Goal: Transaction & Acquisition: Purchase product/service

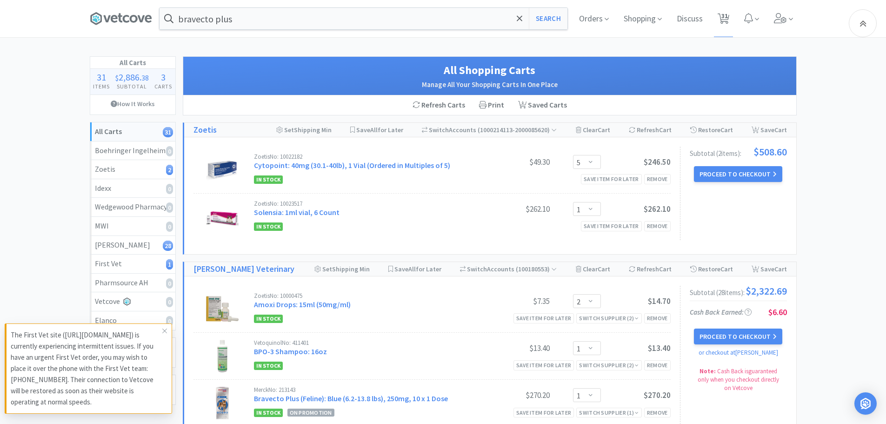
select select "5"
select select "1"
select select "2"
select select "1"
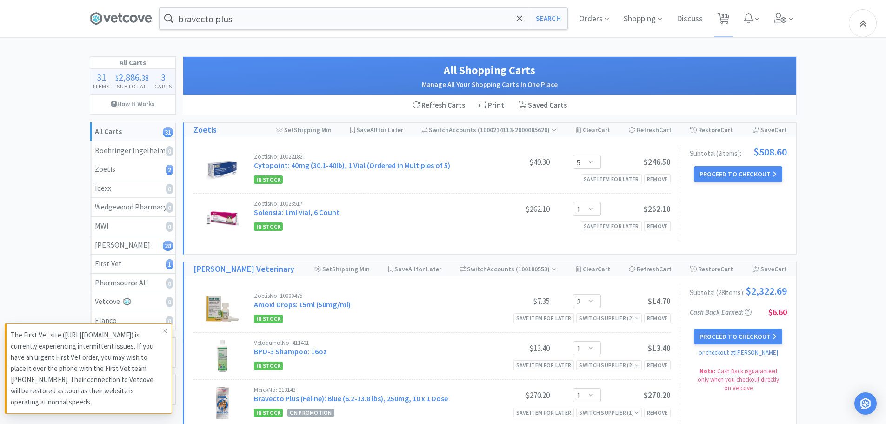
select select "1"
select select "2"
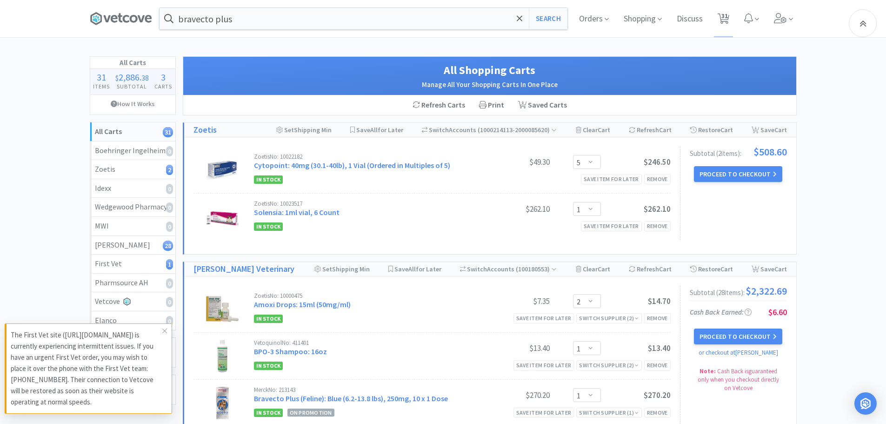
select select "10"
select select "3"
select select "2"
select select "3"
select select "1"
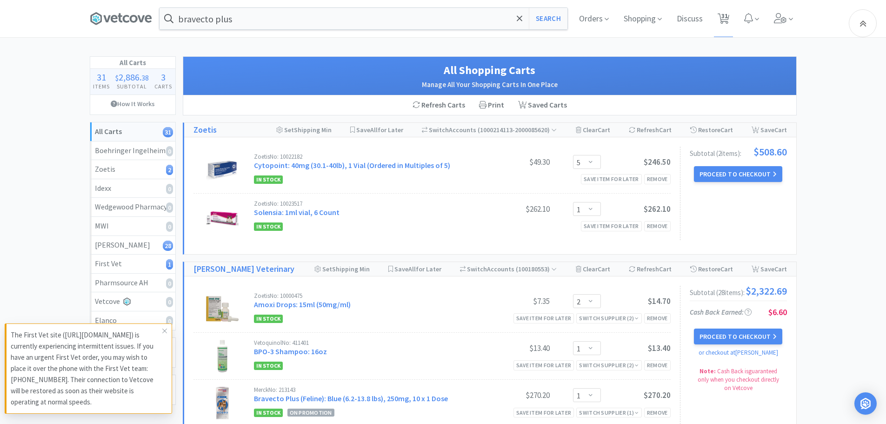
select select "1"
select select "2"
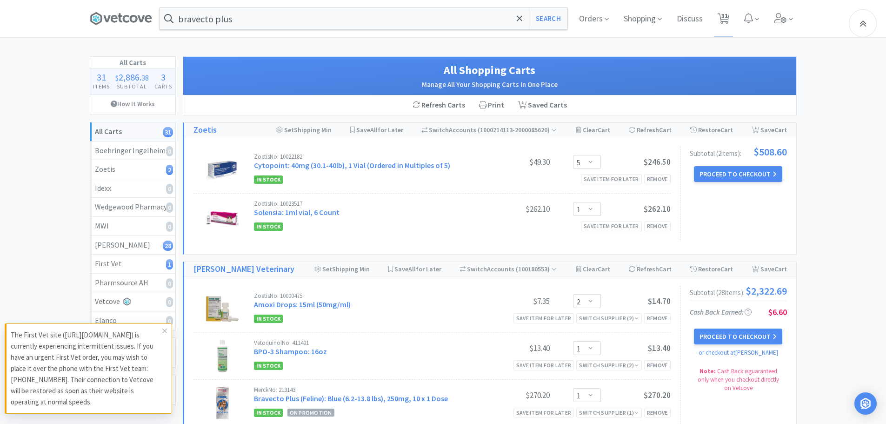
select select "1"
select select "2"
select select "1"
select select "2"
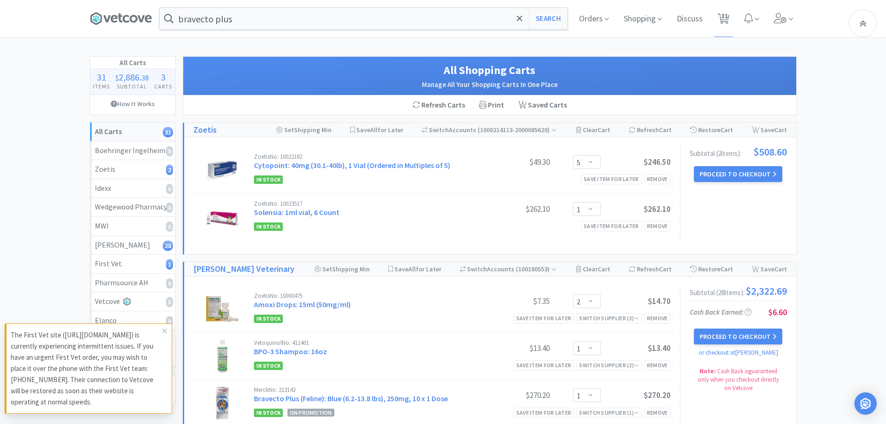
select select "2"
select select "5"
select select "1"
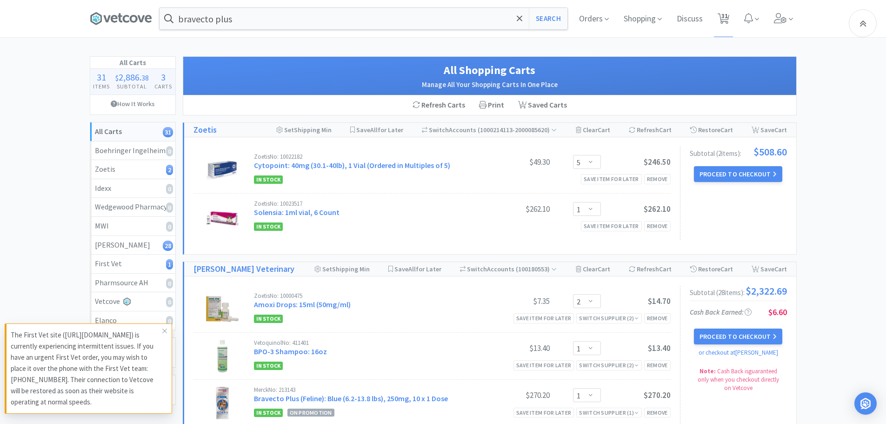
select select "1"
drag, startPoint x: 243, startPoint y: 18, endPoint x: 251, endPoint y: 18, distance: 7.9
click at [244, 18] on input "bravecto plus" at bounding box center [364, 18] width 408 height 21
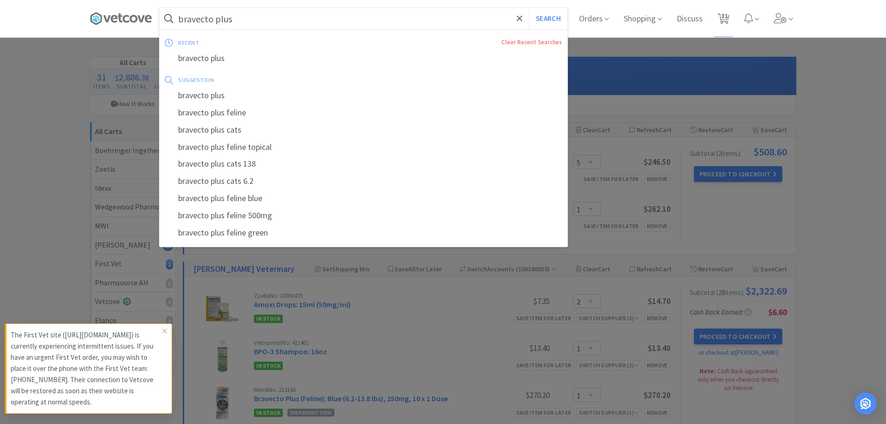
click at [480, 14] on input "bravecto plus" at bounding box center [364, 18] width 408 height 21
click at [550, 19] on button "Search" at bounding box center [548, 18] width 39 height 21
select select "2"
select select "1"
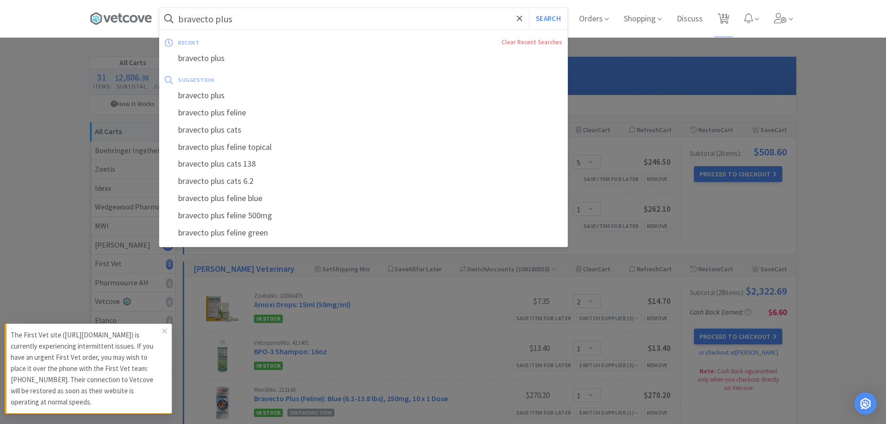
select select "1"
select select "2"
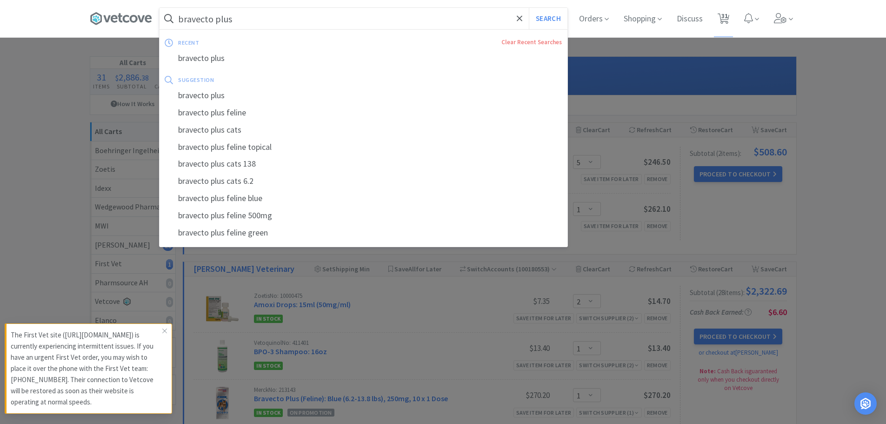
select select "10"
select select "3"
select select "2"
select select "3"
select select "1"
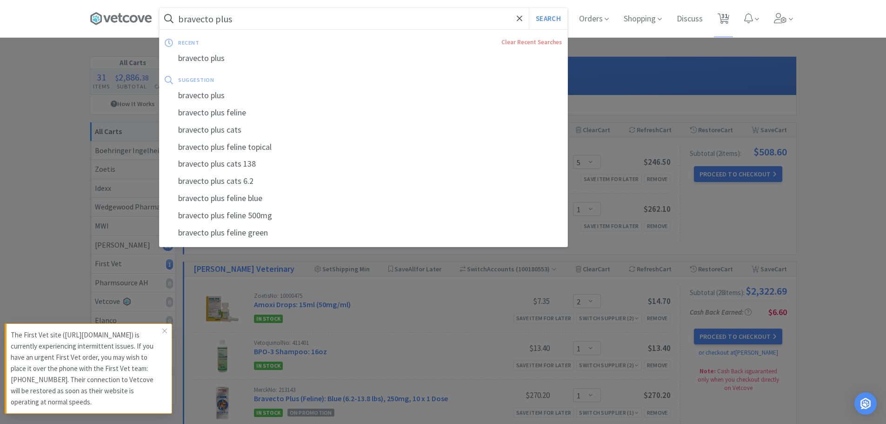
select select "1"
select select "2"
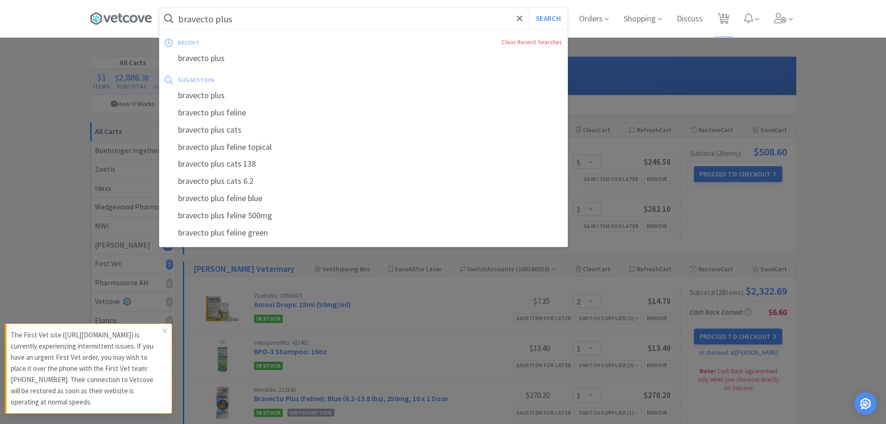
select select "1"
select select "2"
select select "1"
select select "2"
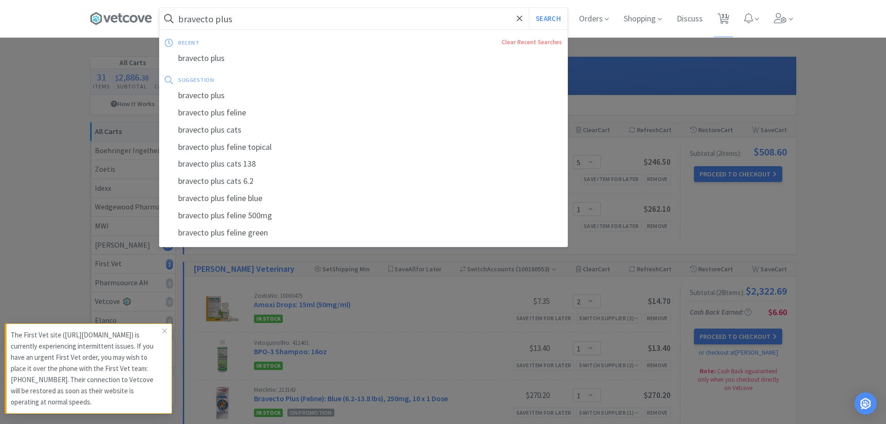
select select "2"
select select "5"
select select "1"
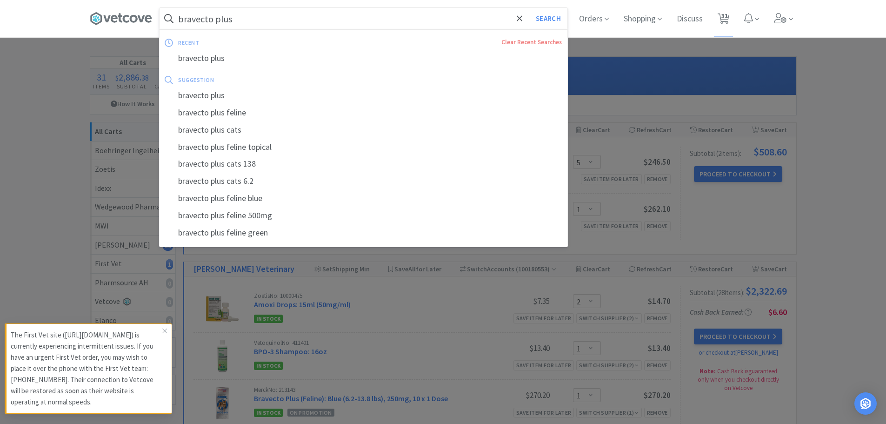
select select "1"
select select "5"
select select "1"
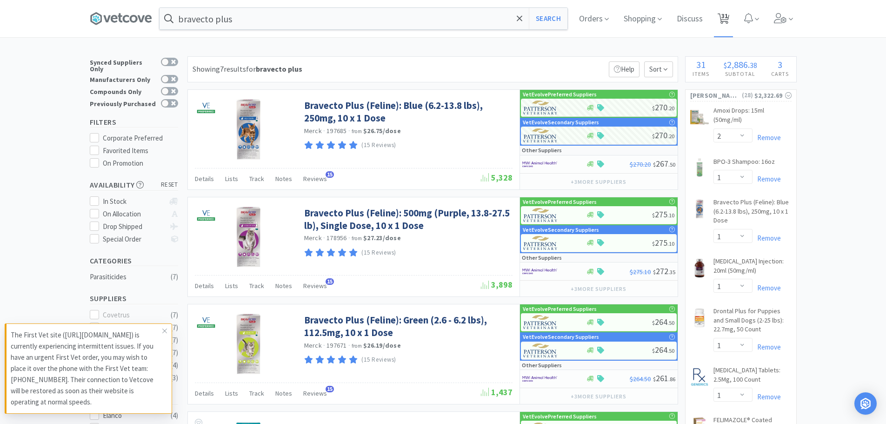
click at [727, 16] on span "31" at bounding box center [724, 15] width 7 height 37
select select "5"
select select "1"
select select "2"
select select "1"
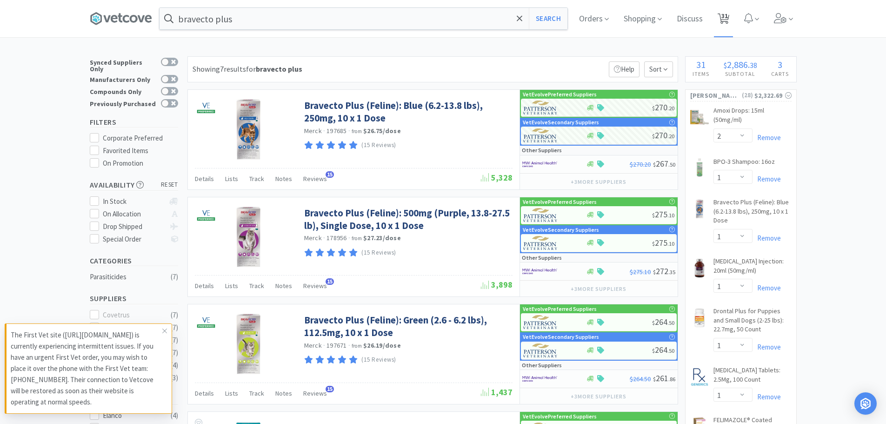
select select "1"
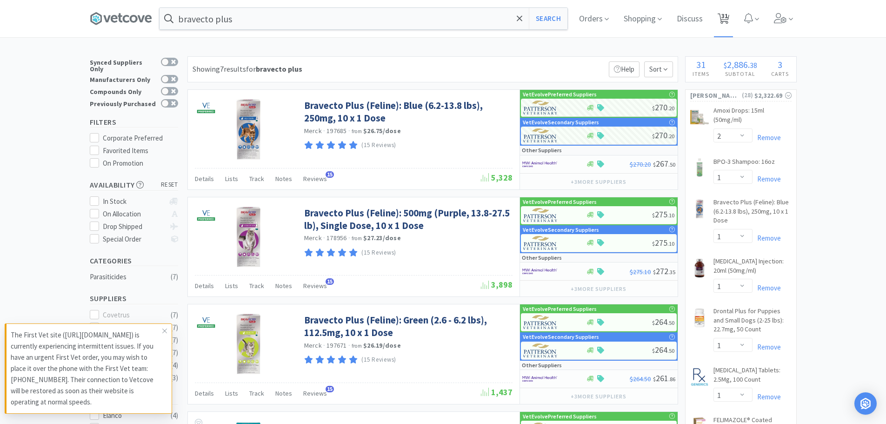
select select "2"
select select "10"
select select "3"
select select "2"
select select "3"
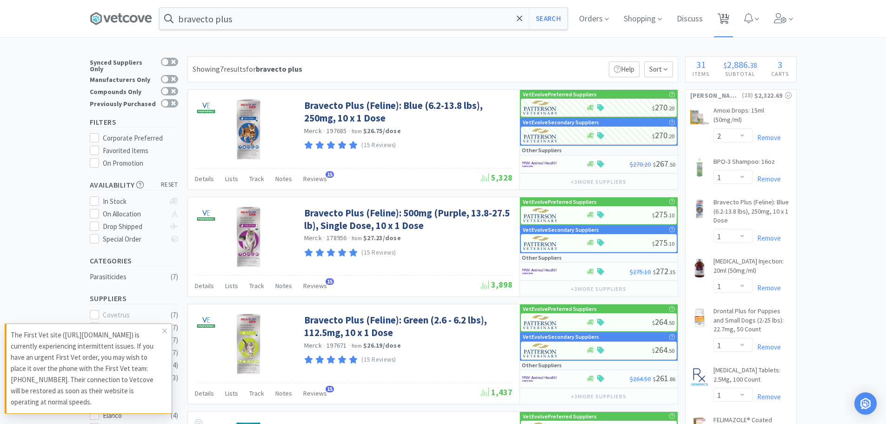
select select "1"
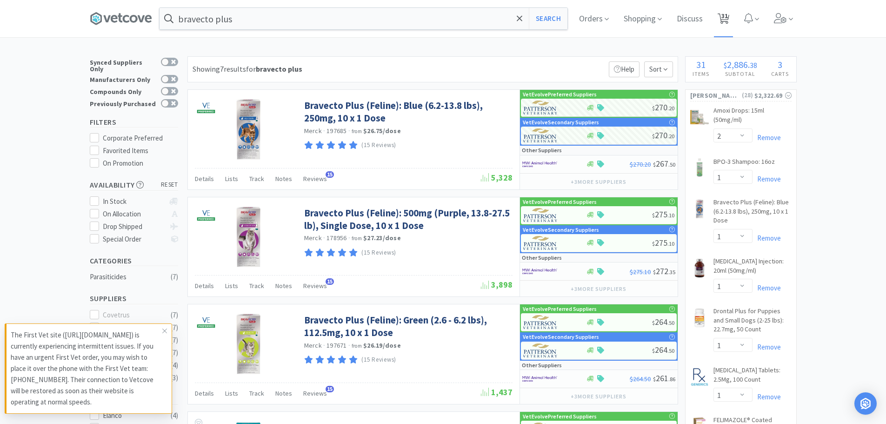
select select "2"
select select "1"
select select "2"
select select "1"
select select "2"
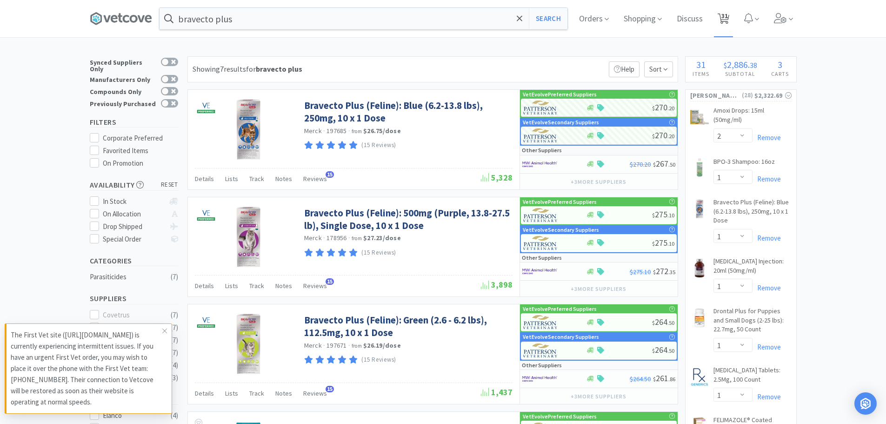
select select "2"
select select "5"
select select "1"
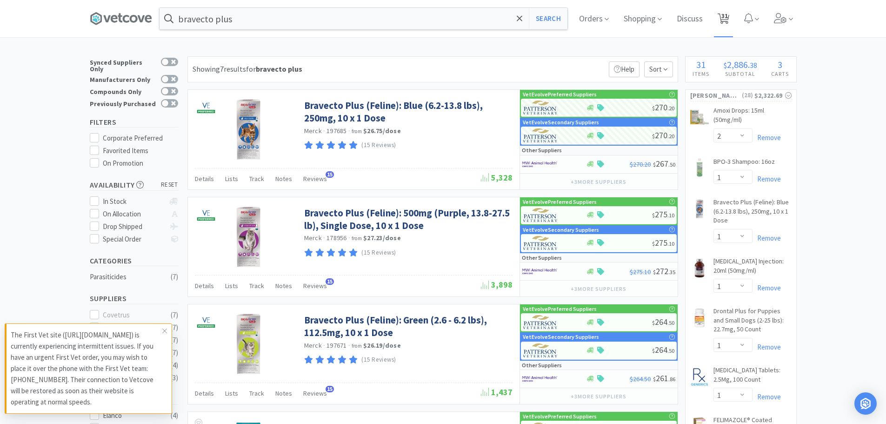
select select "1"
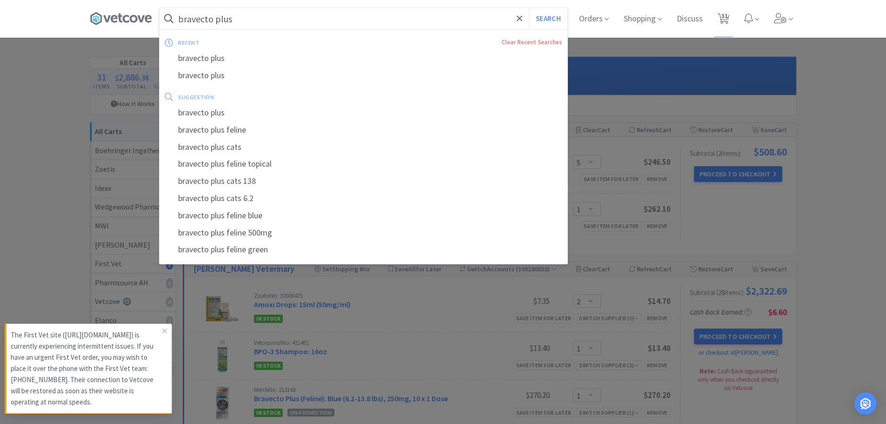
click at [347, 25] on input "bravecto plus" at bounding box center [364, 18] width 408 height 21
drag, startPoint x: 251, startPoint y: 18, endPoint x: 119, endPoint y: 20, distance: 132.1
click at [119, 20] on div "bravecto plus Search recent Clear Recent Searches bravecto plus bravecto plus s…" at bounding box center [443, 18] width 707 height 37
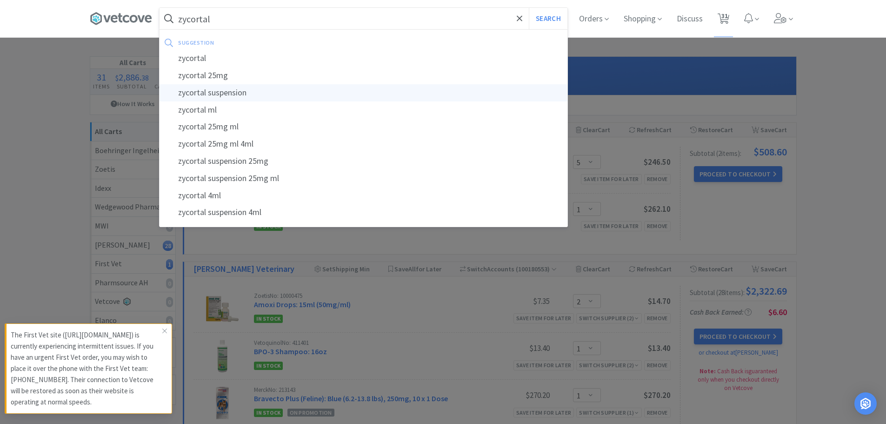
click at [219, 97] on div "zycortal suspension" at bounding box center [364, 92] width 408 height 17
type input "zycortal suspension"
select select "2"
select select "1"
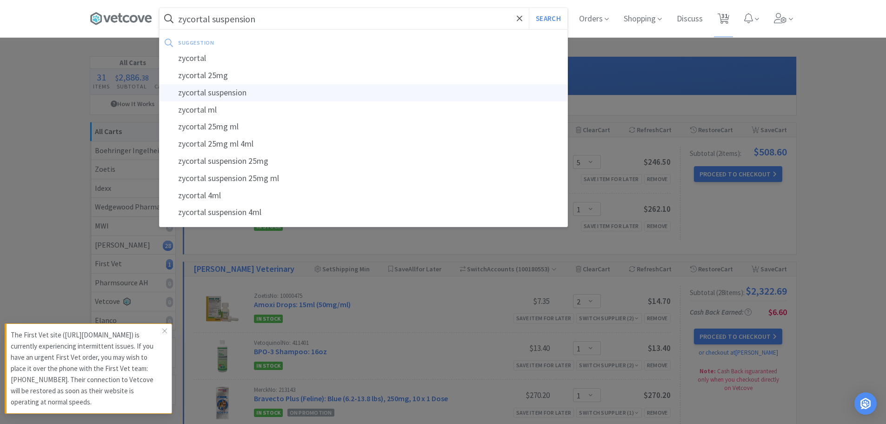
select select "1"
select select "2"
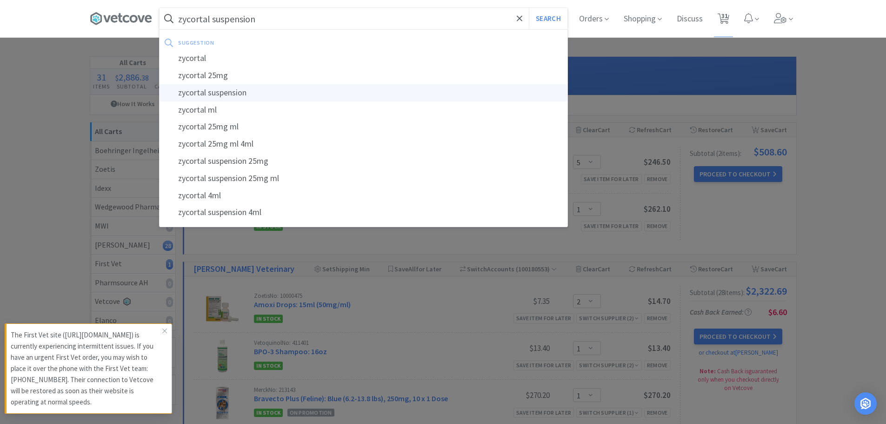
select select "10"
select select "3"
select select "2"
select select "3"
select select "1"
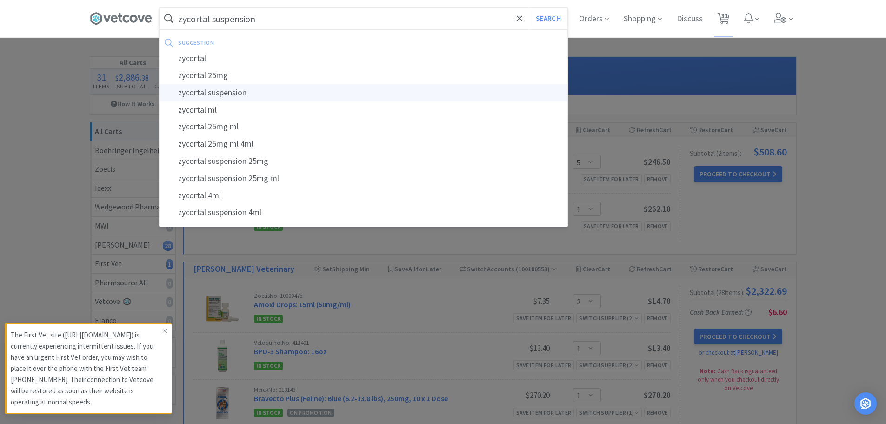
select select "1"
select select "2"
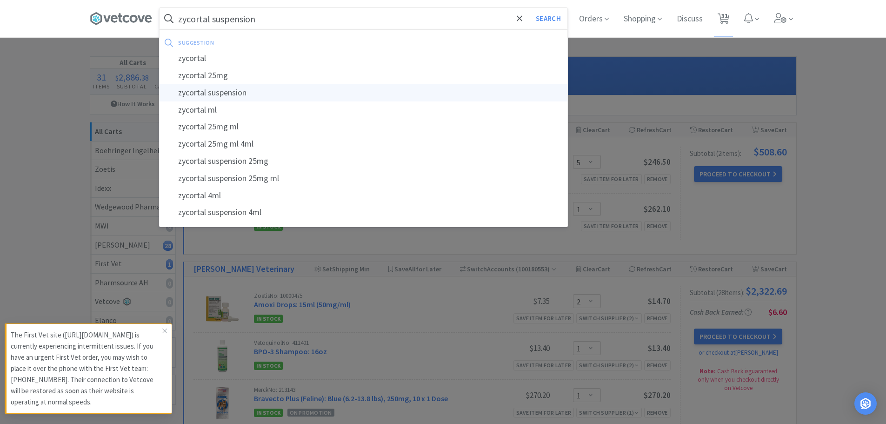
select select "1"
select select "2"
select select "1"
select select "2"
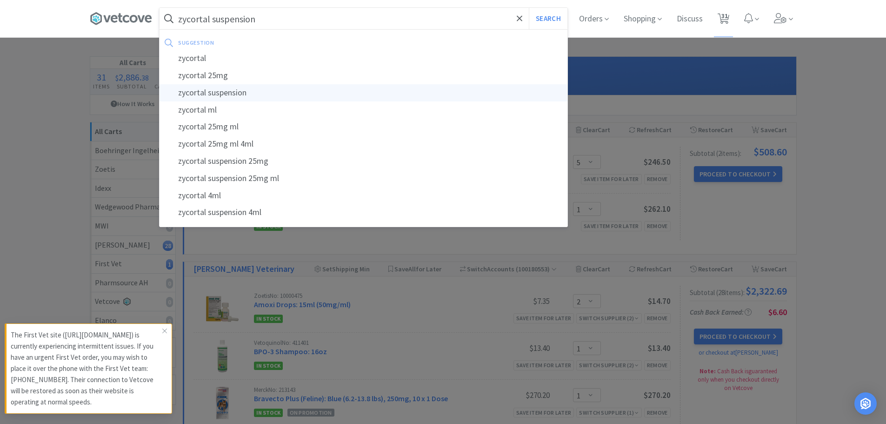
select select "2"
select select "5"
select select "1"
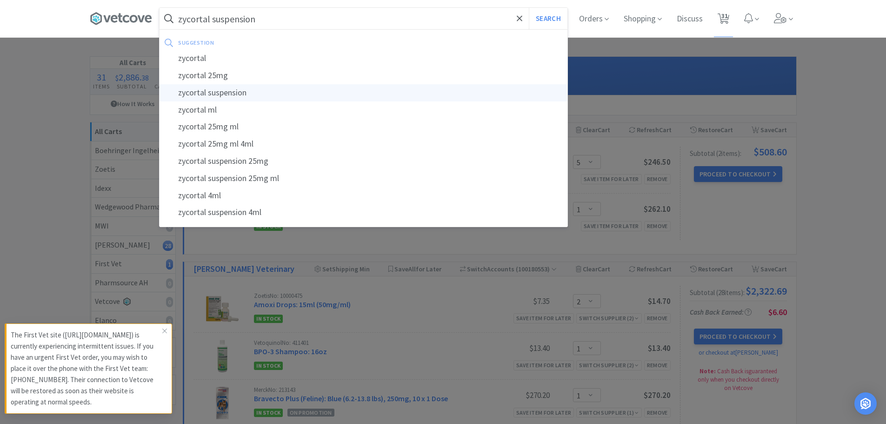
select select "1"
select select "5"
select select "1"
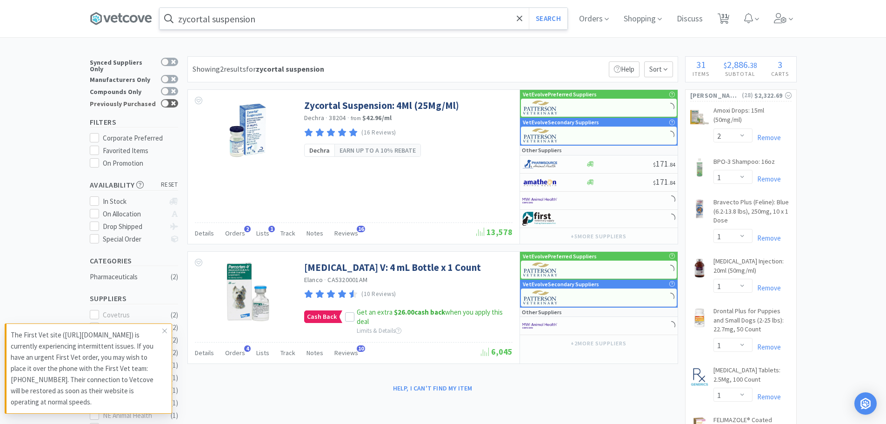
click at [170, 99] on div at bounding box center [169, 103] width 17 height 8
checkbox input "true"
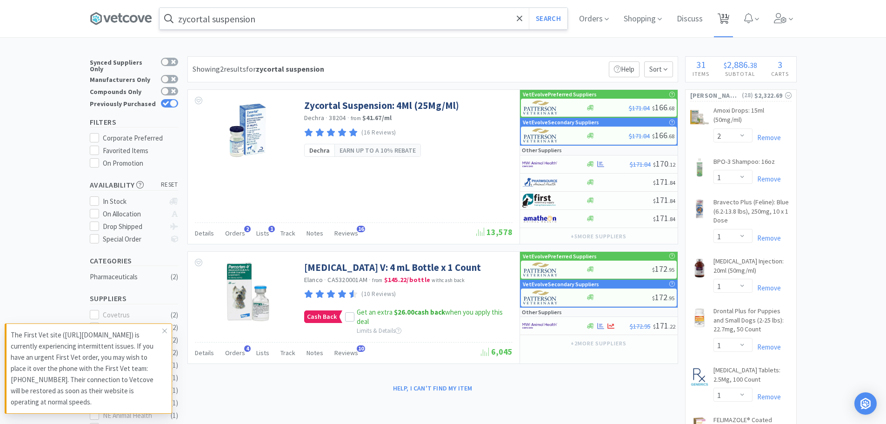
drag, startPoint x: 726, startPoint y: 15, endPoint x: 726, endPoint y: 21, distance: 6.0
click at [726, 15] on span "31" at bounding box center [724, 15] width 7 height 37
select select "5"
select select "1"
select select "2"
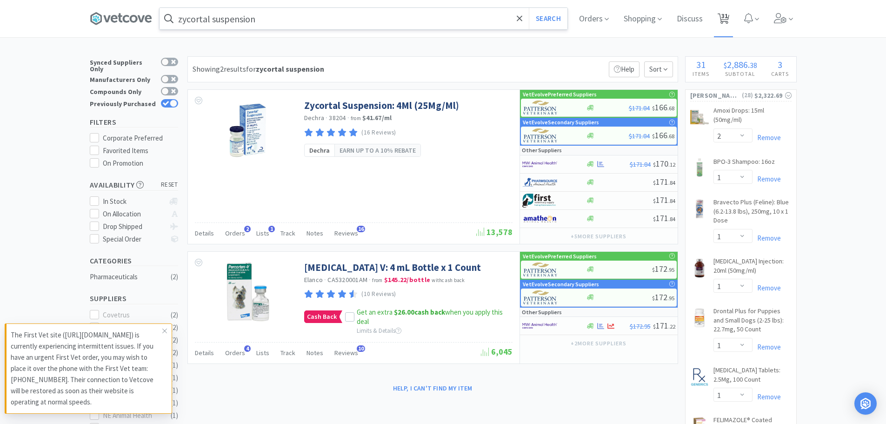
select select "1"
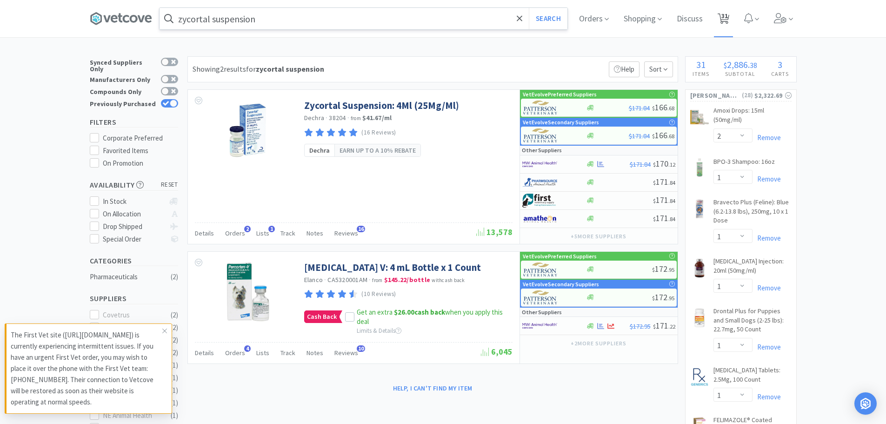
select select "1"
select select "2"
select select "10"
select select "3"
select select "2"
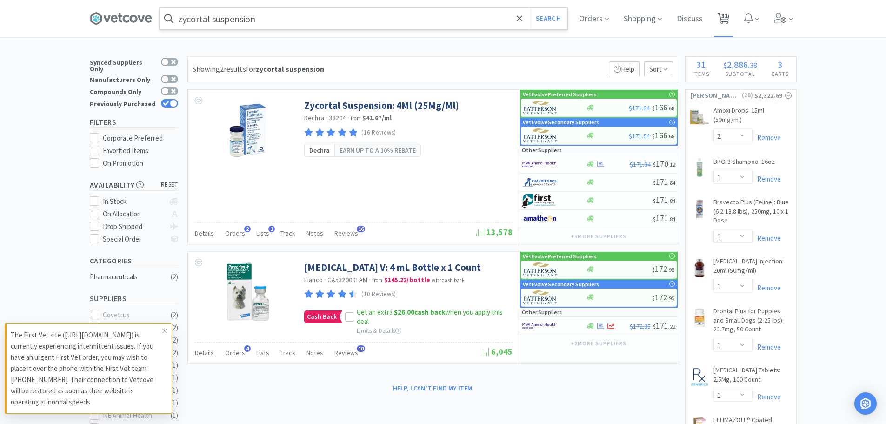
select select "3"
select select "1"
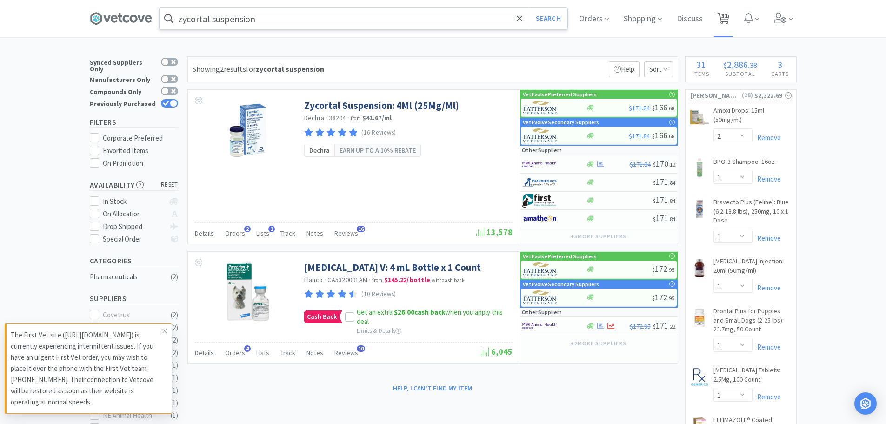
select select "1"
select select "2"
select select "1"
select select "2"
select select "1"
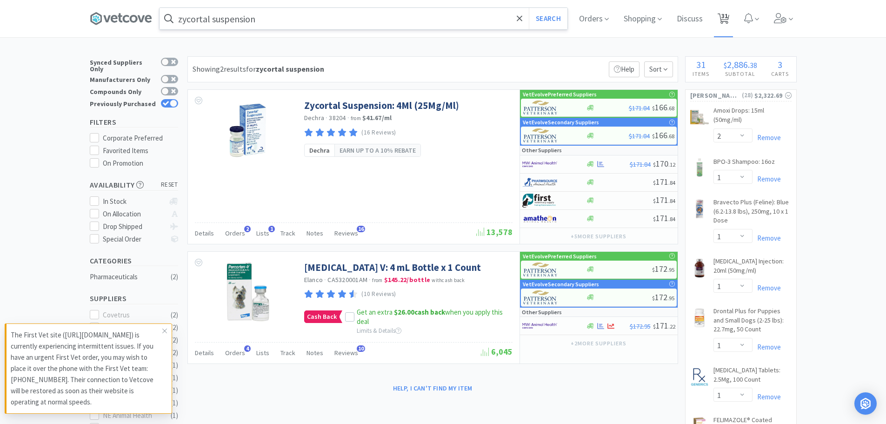
select select "2"
select select "5"
select select "1"
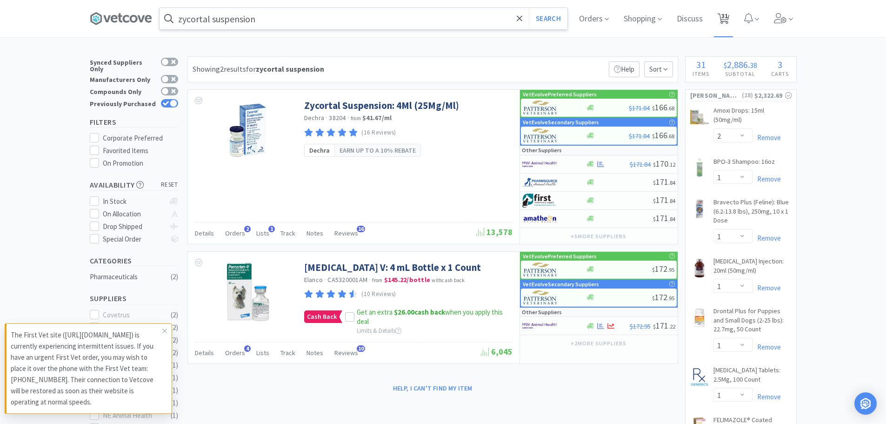
select select "1"
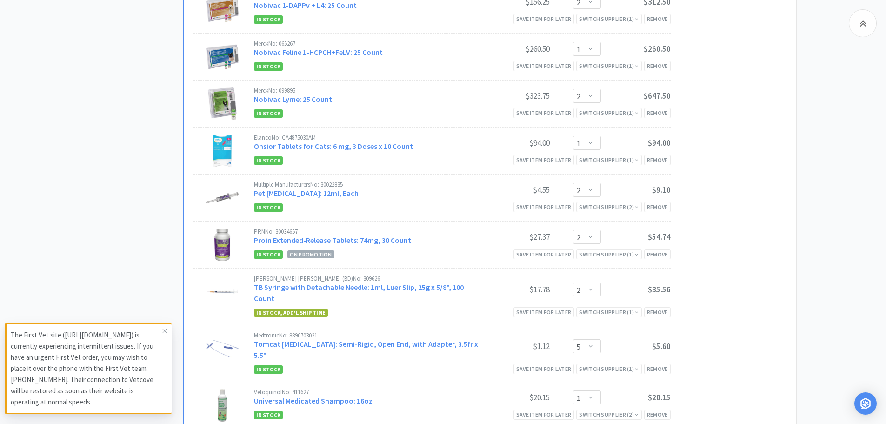
scroll to position [1209, 0]
click at [591, 229] on select "Enter Quantity 1 2 3 4 5 6 7 8 9 10 11 12 13 14 15 16 17 18 19 20 Enter Quantity" at bounding box center [587, 236] width 28 height 14
click at [573, 229] on select "Enter Quantity 1 2 3 4 5 6 7 8 9 10 11 12 13 14 15 16 17 18 19 20 Enter Quantity" at bounding box center [587, 236] width 28 height 14
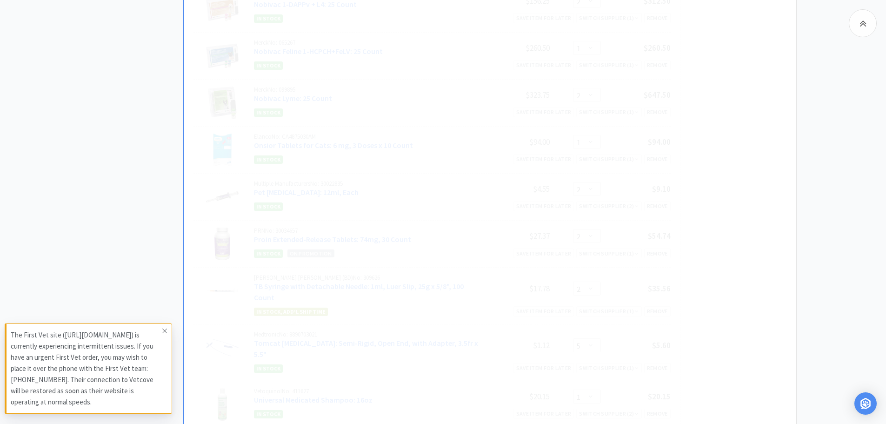
click at [166, 327] on icon at bounding box center [165, 330] width 6 height 7
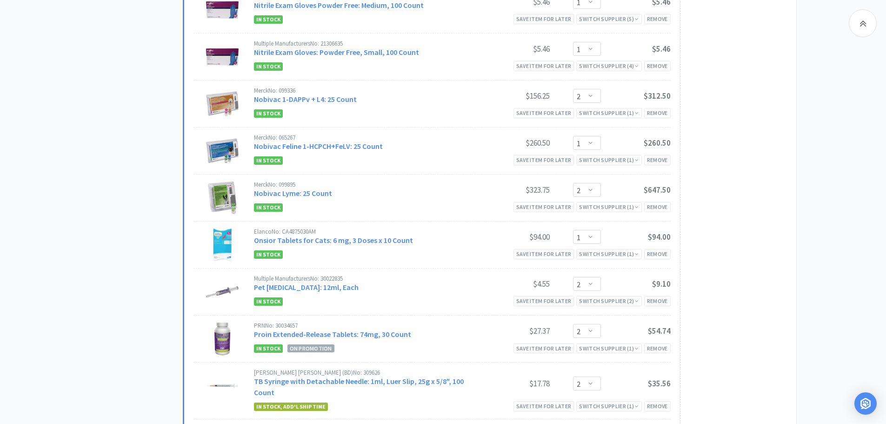
scroll to position [1116, 0]
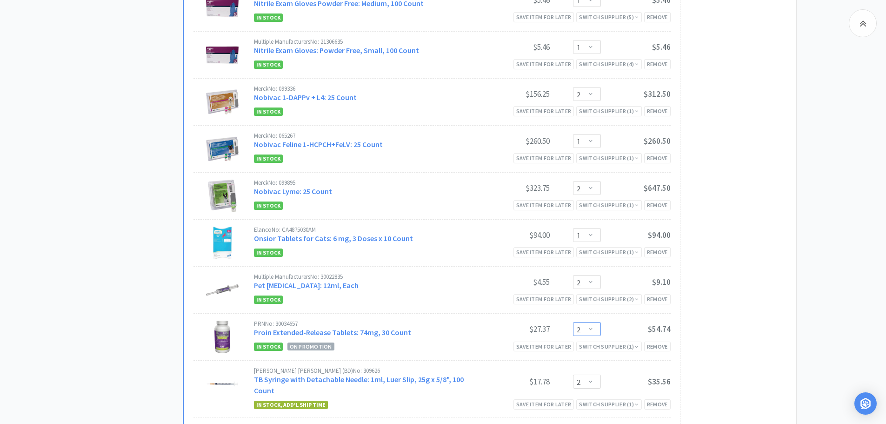
click at [597, 322] on select "Enter Quantity 1 2 3 4 5 6 7 8 9 10 11 12 13 14 15 16 17 18 19 20 Enter Quantity" at bounding box center [587, 329] width 28 height 14
click at [573, 322] on select "Enter Quantity 1 2 3 4 5 6 7 8 9 10 11 12 13 14 15 16 17 18 19 20 Enter Quantity" at bounding box center [587, 329] width 28 height 14
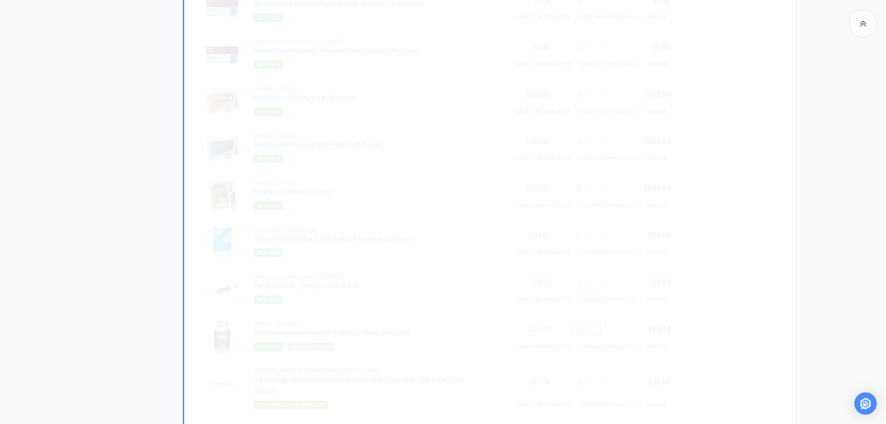
select select "1"
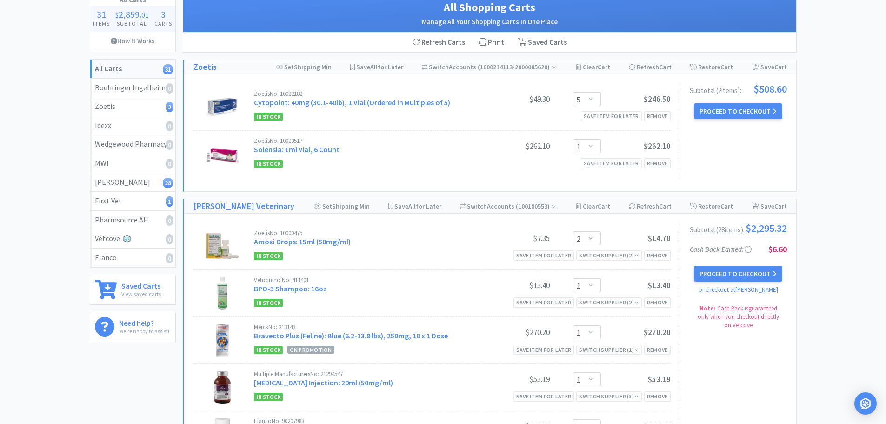
scroll to position [0, 0]
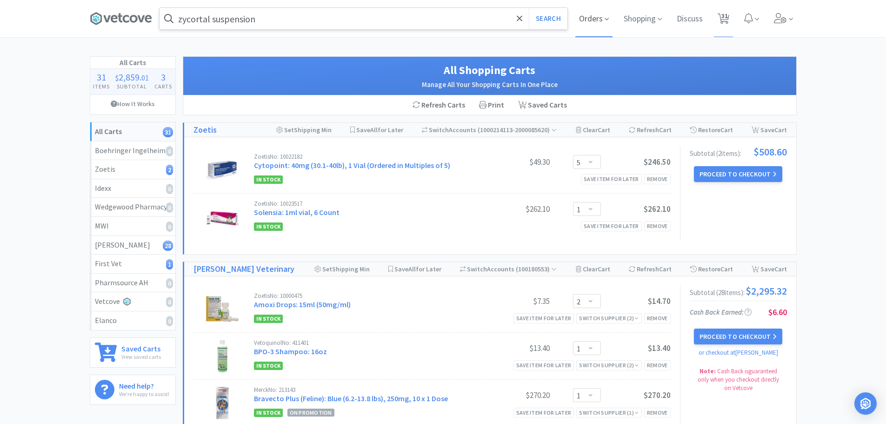
click at [597, 15] on span "Orders" at bounding box center [593, 18] width 37 height 37
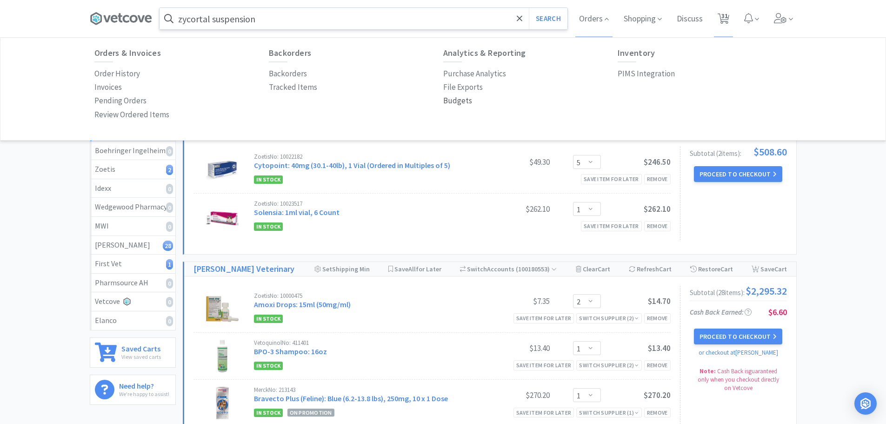
click at [456, 100] on p "Budgets" at bounding box center [457, 100] width 29 height 13
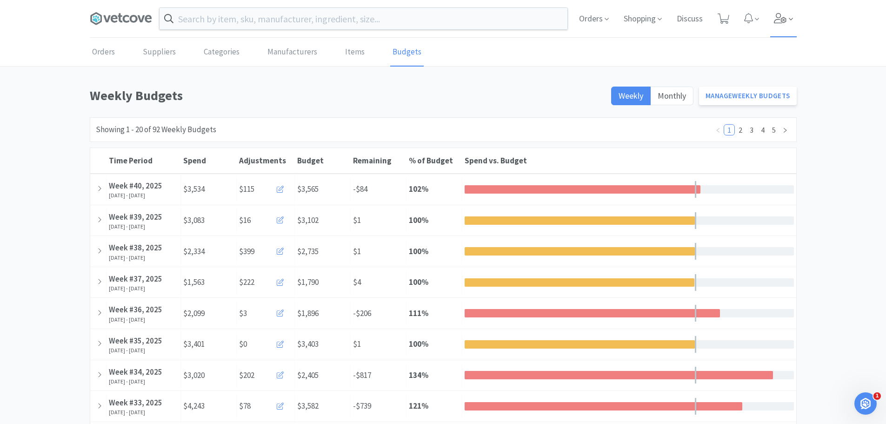
drag, startPoint x: 783, startPoint y: 20, endPoint x: 793, endPoint y: 32, distance: 15.2
click at [784, 20] on icon at bounding box center [780, 18] width 13 height 10
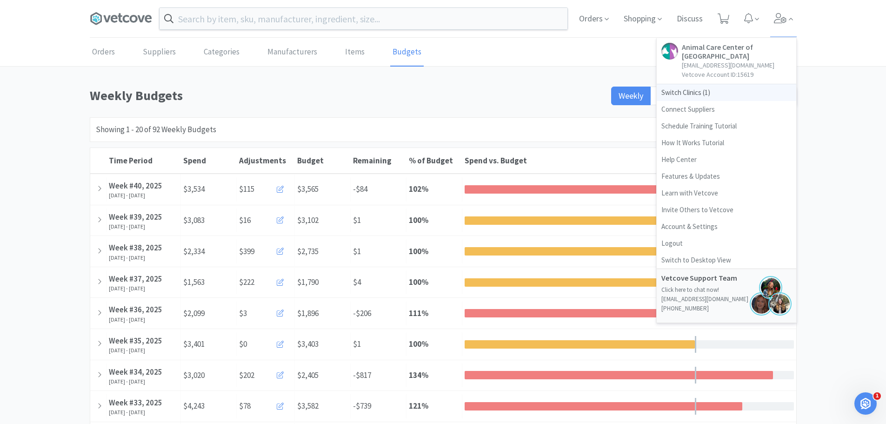
click at [719, 84] on span "Switch Clinics ( 1 )" at bounding box center [727, 92] width 140 height 17
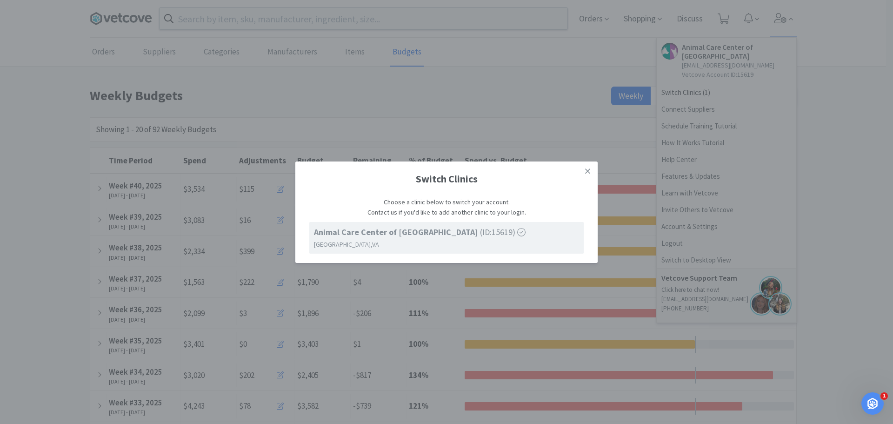
drag, startPoint x: 588, startPoint y: 176, endPoint x: 641, endPoint y: 120, distance: 77.0
click at [588, 175] on icon at bounding box center [587, 171] width 5 height 8
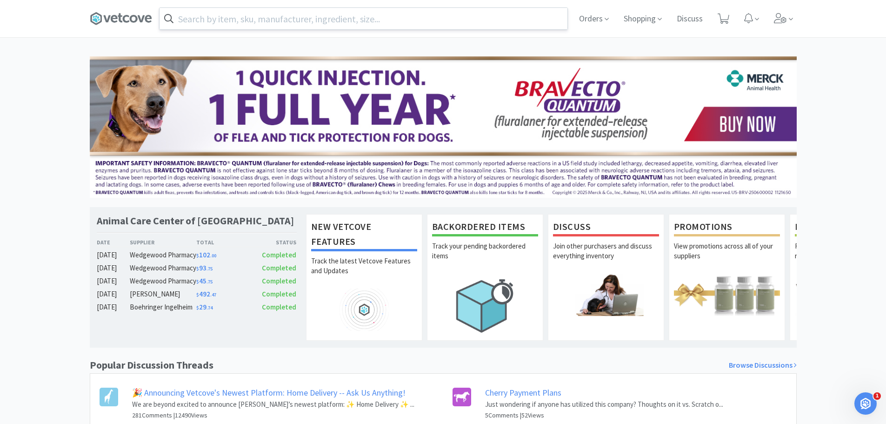
click at [341, 21] on input "text" at bounding box center [364, 18] width 408 height 21
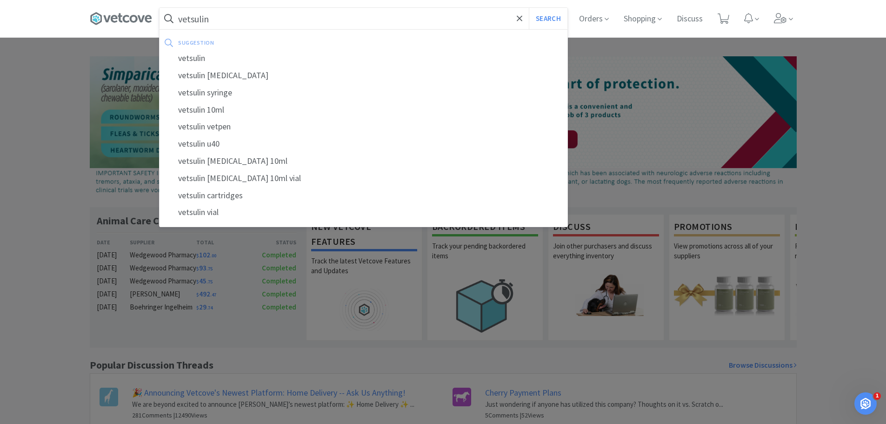
type input "vetsulin"
click at [529, 8] on button "Search" at bounding box center [548, 18] width 39 height 21
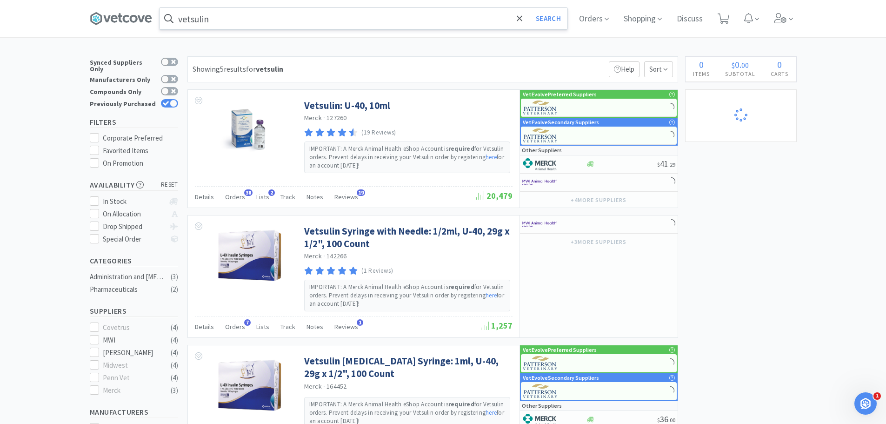
select select "2"
select select "1"
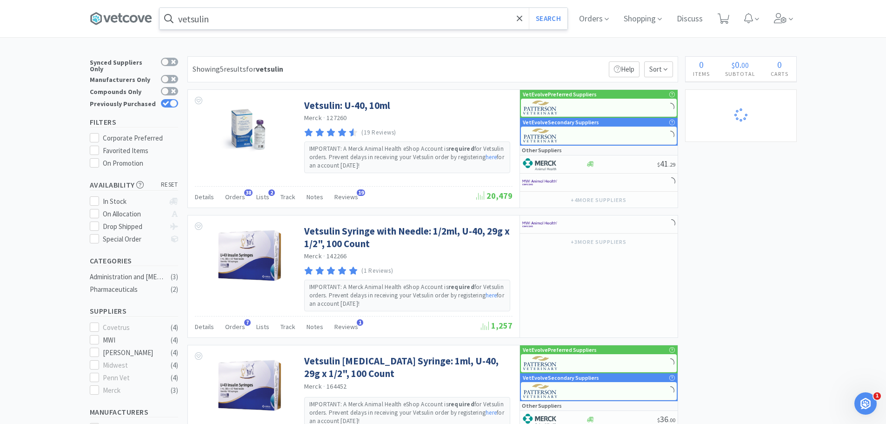
select select "1"
select select "2"
select select "10"
select select "3"
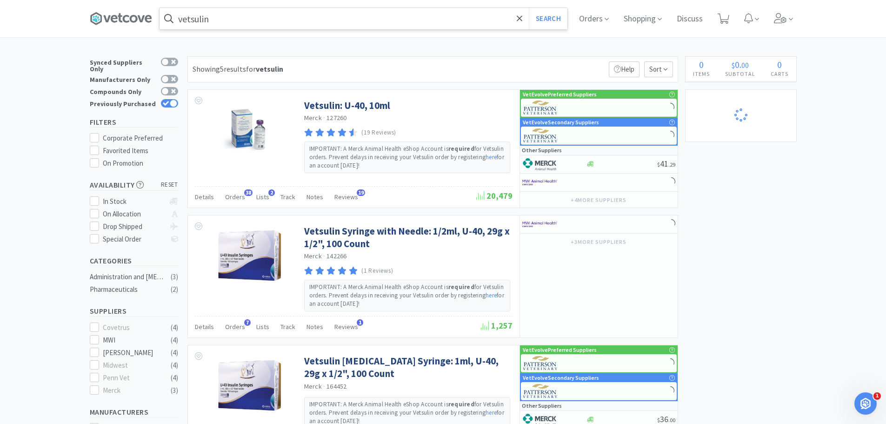
select select "2"
select select "3"
select select "1"
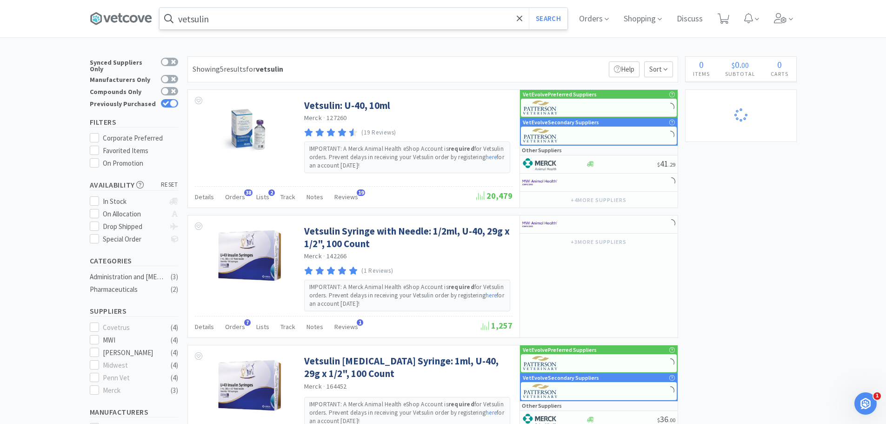
select select "1"
select select "2"
select select "1"
select select "2"
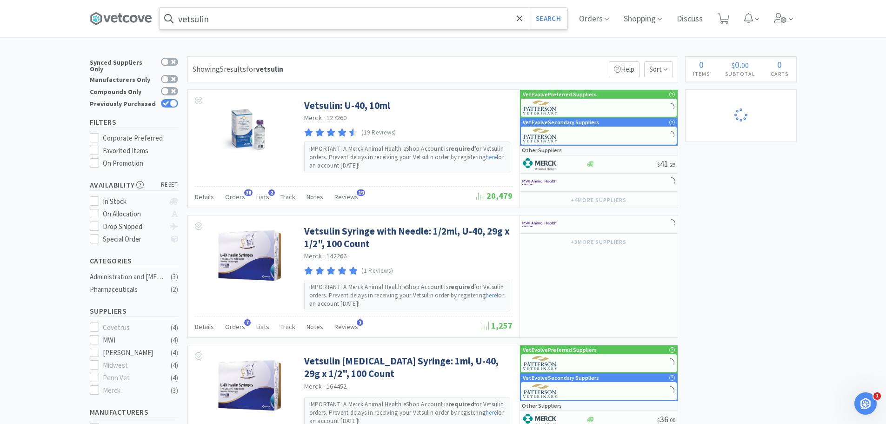
select select "1"
select select "2"
select select "1"
select select "2"
select select "5"
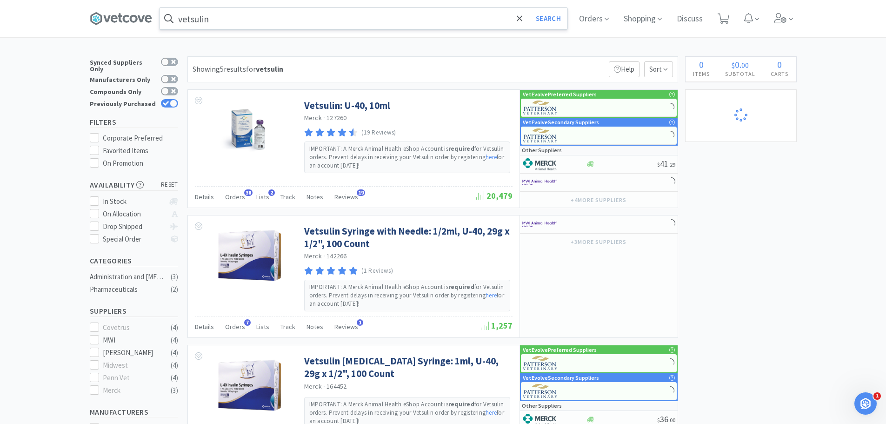
select select "1"
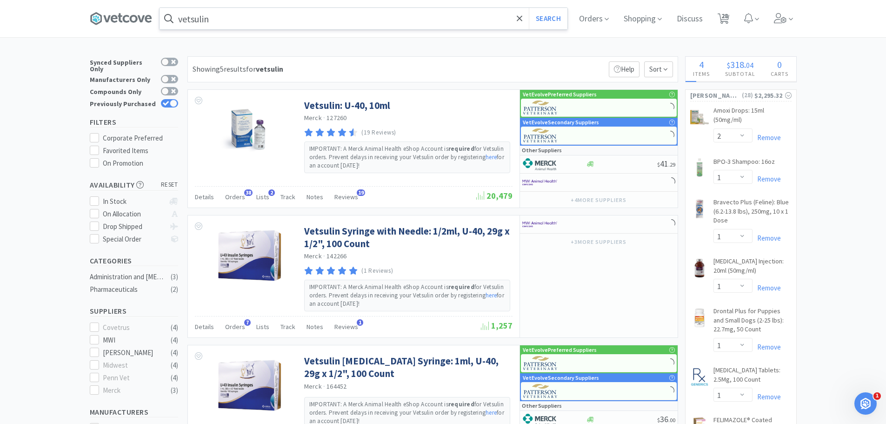
select select "5"
select select "1"
